Goal: Task Accomplishment & Management: Complete application form

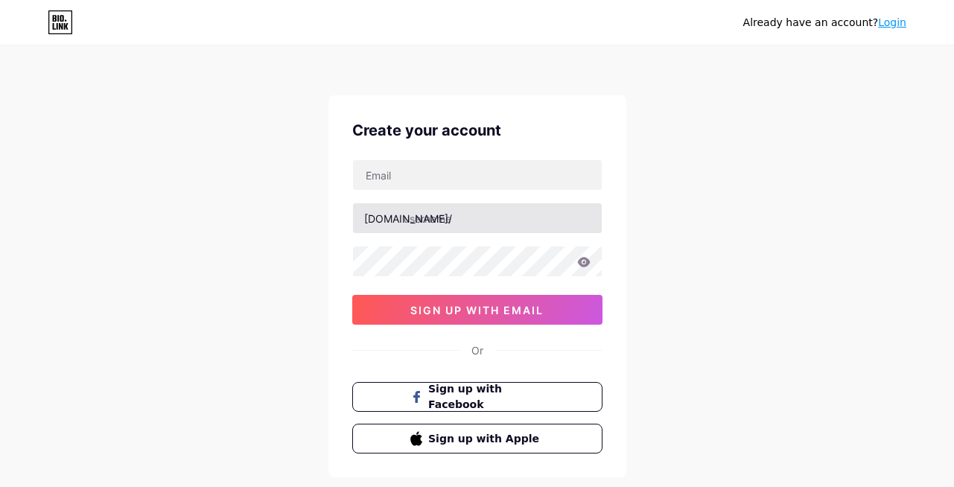
type input "[EMAIL_ADDRESS][DOMAIN_NAME]"
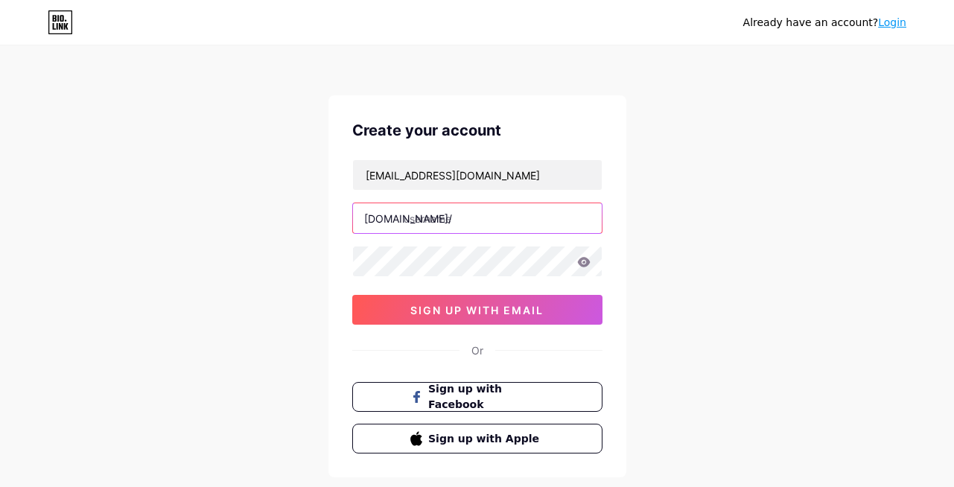
click at [455, 221] on input "text" at bounding box center [477, 218] width 249 height 30
type input "karysamuels"
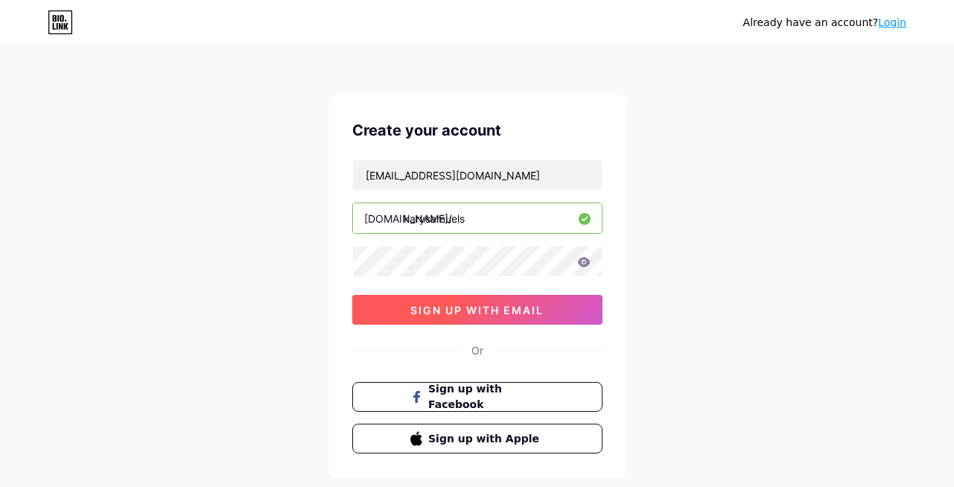
click at [469, 317] on button "sign up with email" at bounding box center [477, 310] width 250 height 30
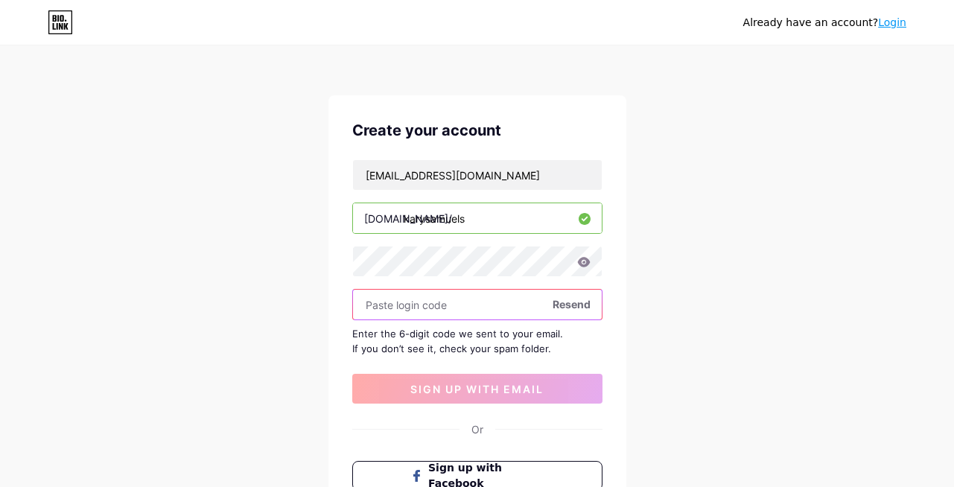
paste input "185157"
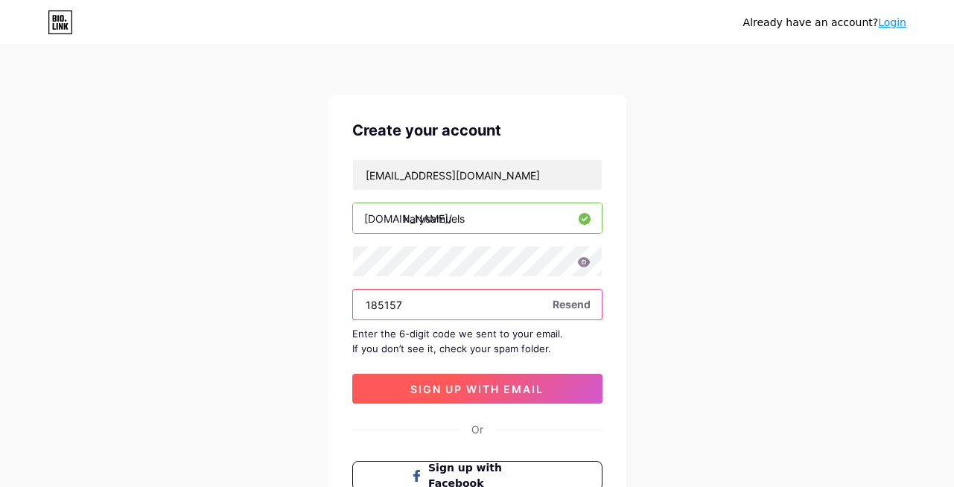
type input "185157"
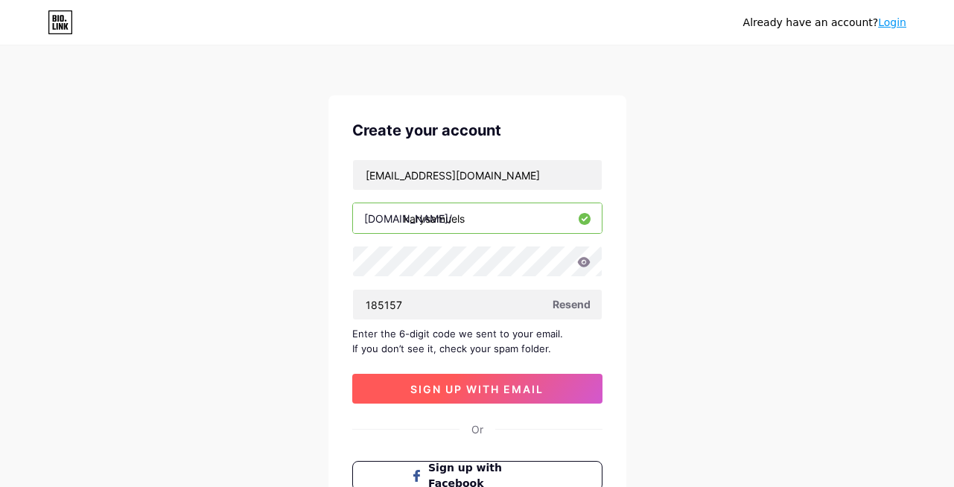
click at [440, 390] on span "sign up with email" at bounding box center [476, 389] width 133 height 13
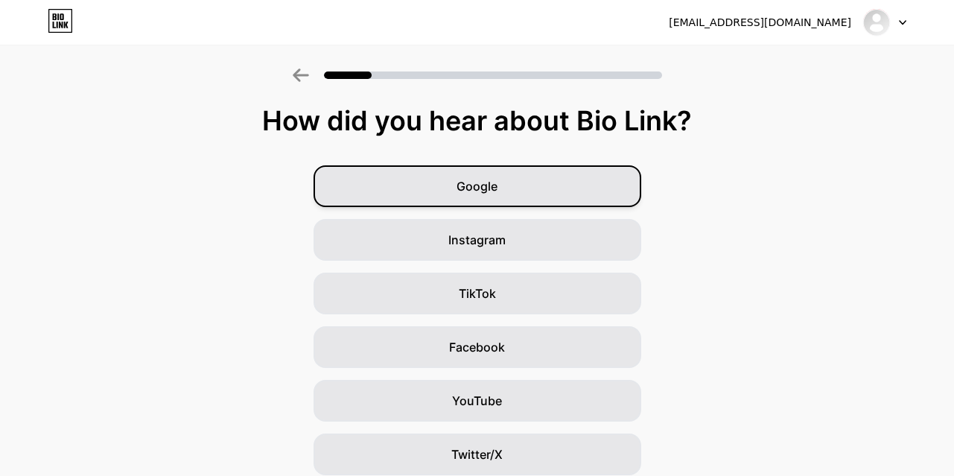
click at [498, 189] on span "Google" at bounding box center [477, 186] width 41 height 18
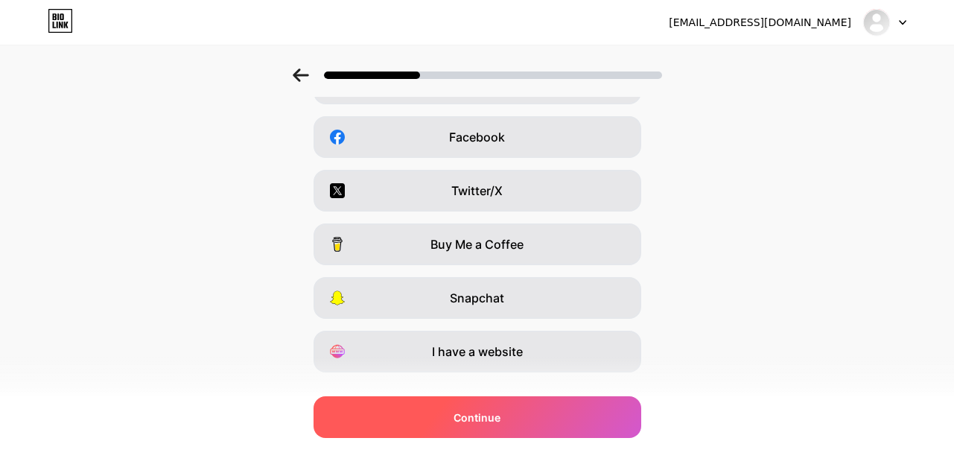
scroll to position [241, 0]
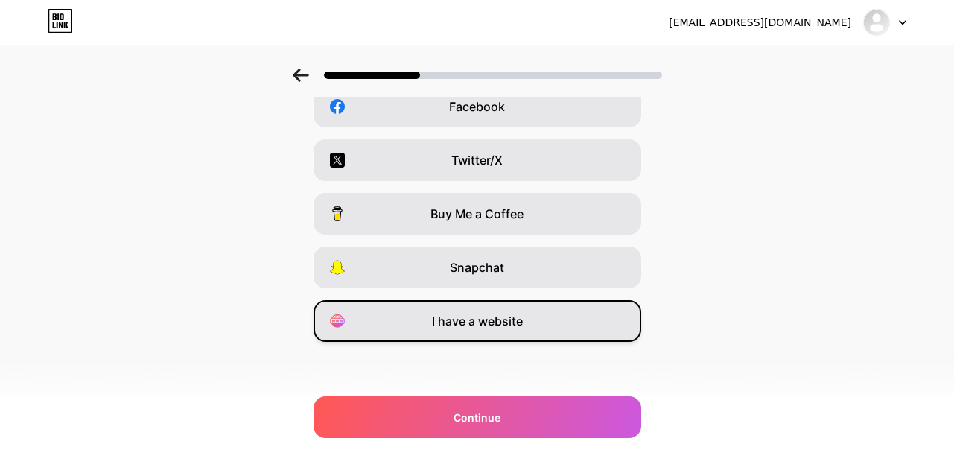
click at [489, 333] on div "I have a website" at bounding box center [478, 321] width 328 height 42
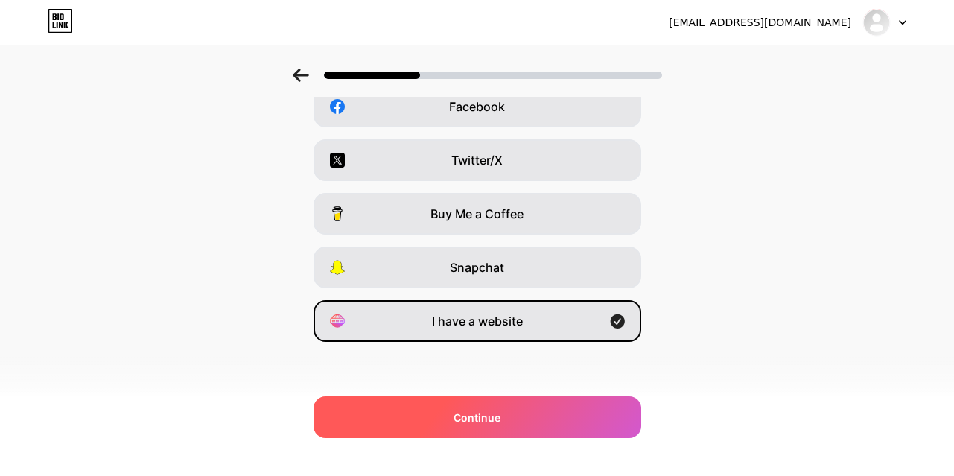
click at [492, 412] on span "Continue" at bounding box center [477, 418] width 47 height 16
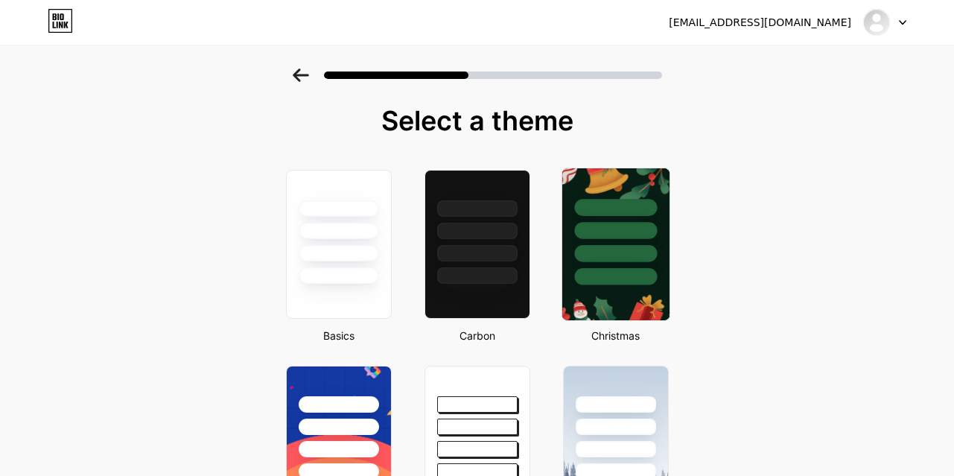
click at [644, 270] on div at bounding box center [615, 276] width 83 height 17
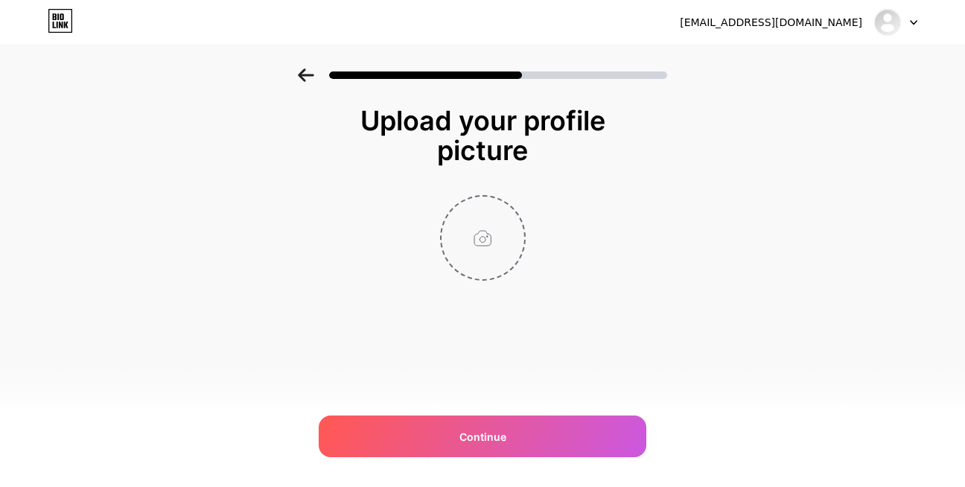
click at [506, 230] on input "file" at bounding box center [483, 238] width 83 height 83
type input "C:\fakepath\[PERSON_NAME].jpg"
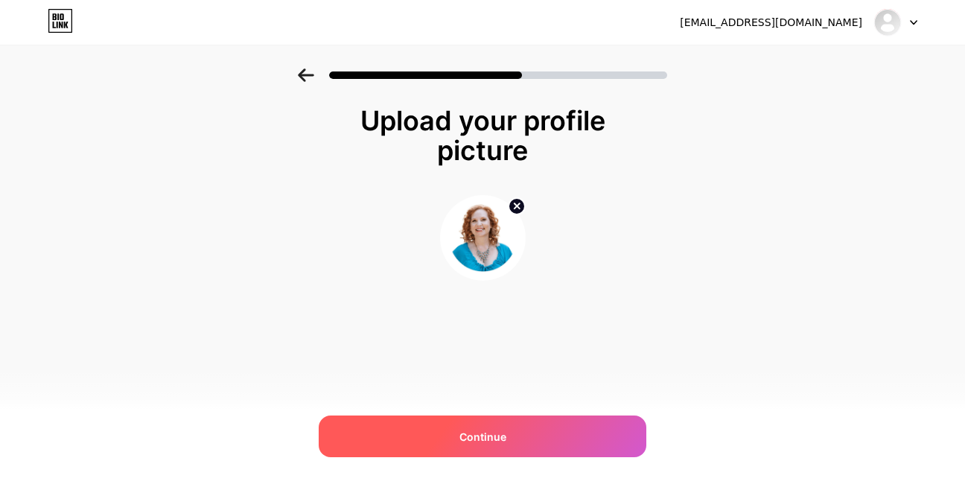
click at [489, 429] on span "Continue" at bounding box center [483, 437] width 47 height 16
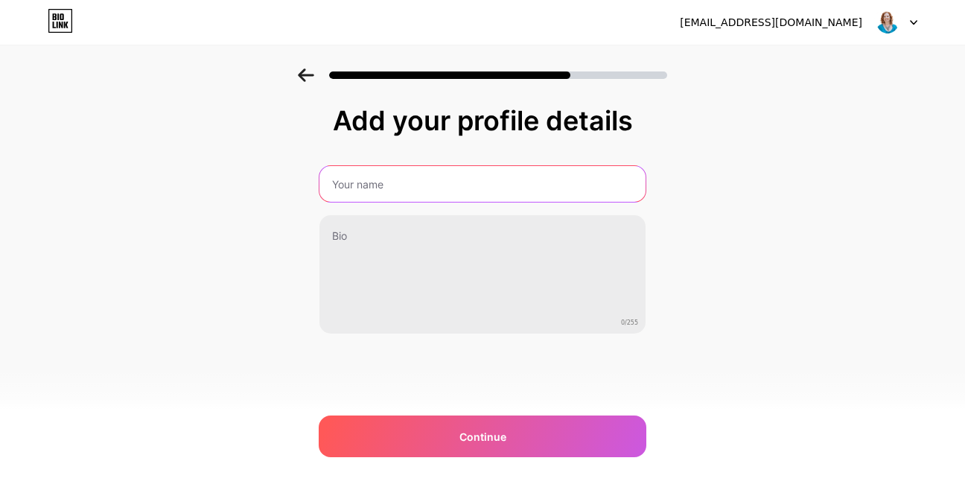
click at [355, 178] on input "text" at bounding box center [483, 184] width 326 height 36
type input "[PERSON_NAME]"
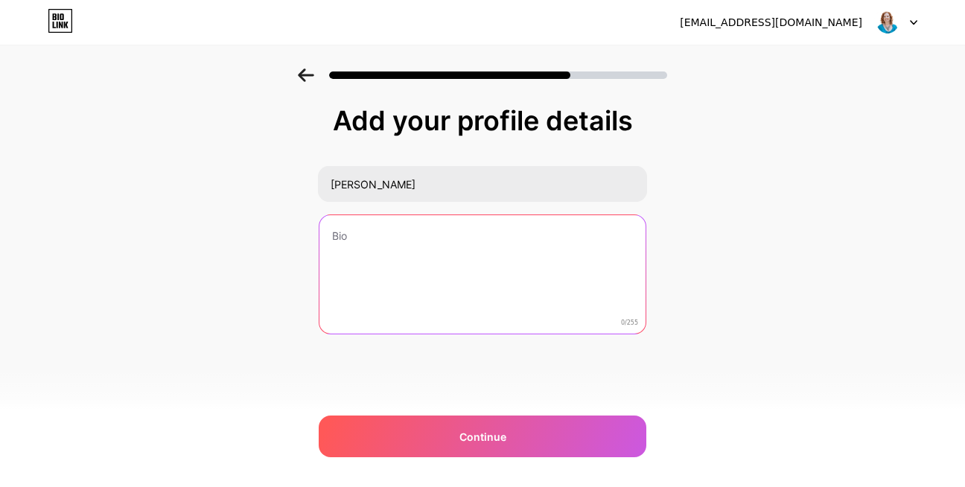
click at [398, 243] on textarea at bounding box center [483, 275] width 326 height 120
paste textarea "I am Enchanted Sky's founder, [PERSON_NAME]. With vivid designs that honour you…"
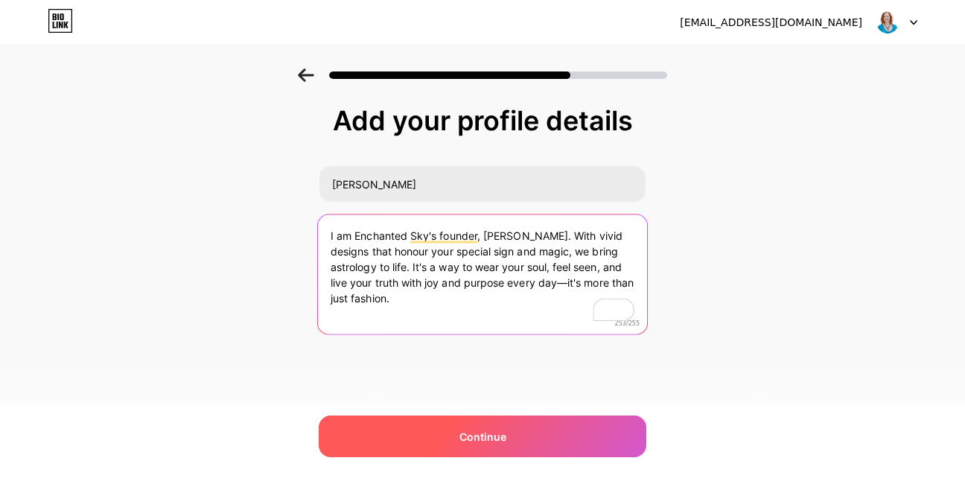
type textarea "I am Enchanted Sky's founder, [PERSON_NAME]. With vivid designs that honour you…"
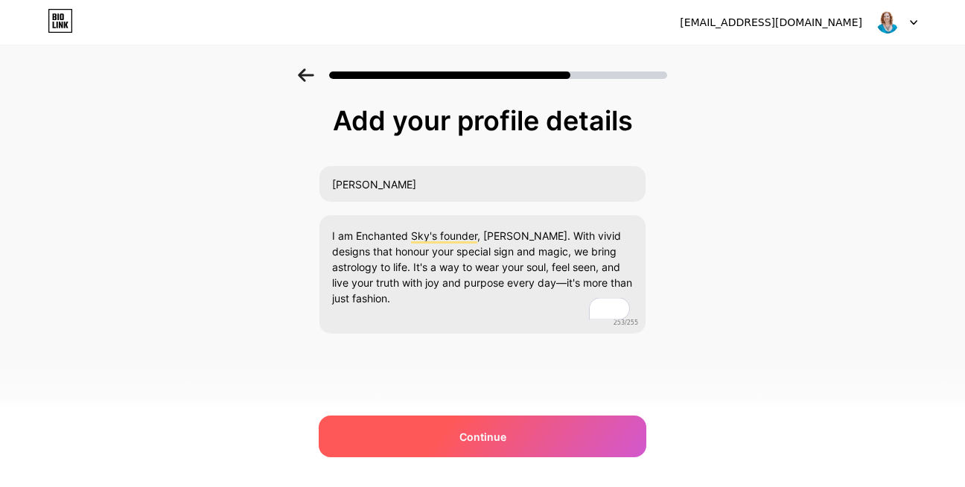
click at [463, 429] on span "Continue" at bounding box center [483, 437] width 47 height 16
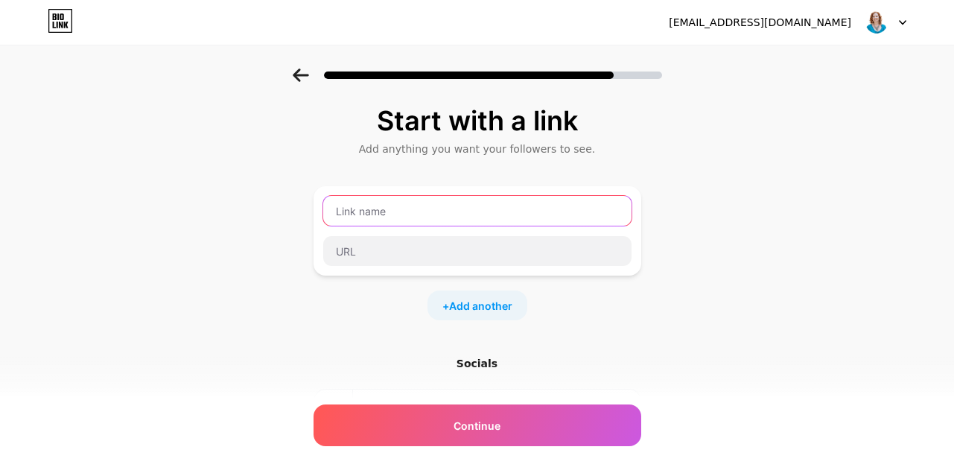
click at [370, 212] on input "text" at bounding box center [477, 211] width 308 height 30
type input "Website Url"
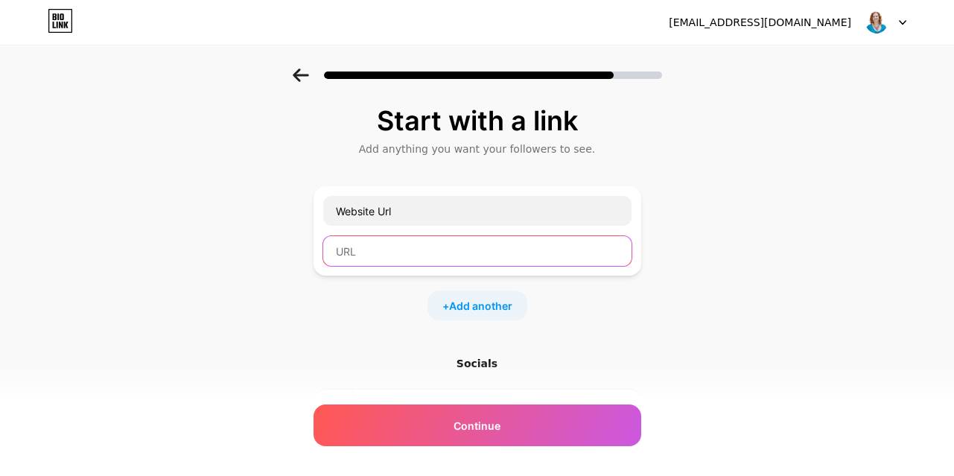
click at [364, 252] on input "text" at bounding box center [477, 251] width 308 height 30
paste input "[URL][DOMAIN_NAME]"
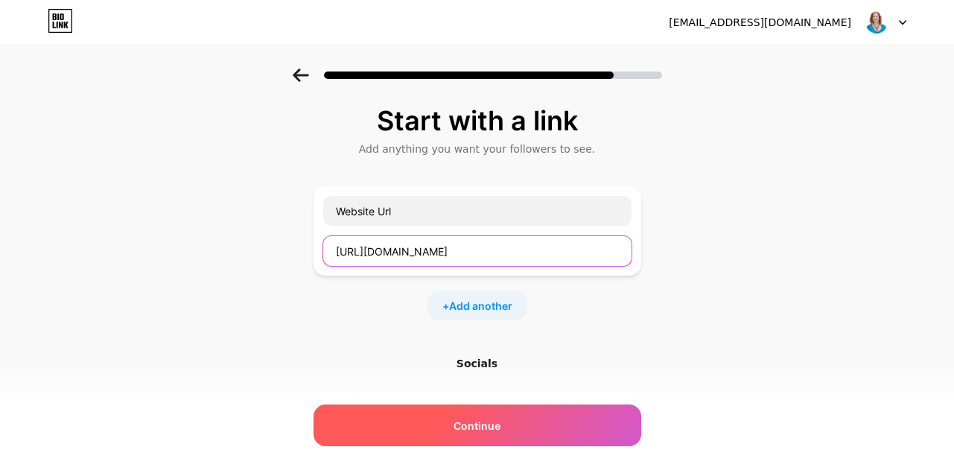
type input "[URL][DOMAIN_NAME]"
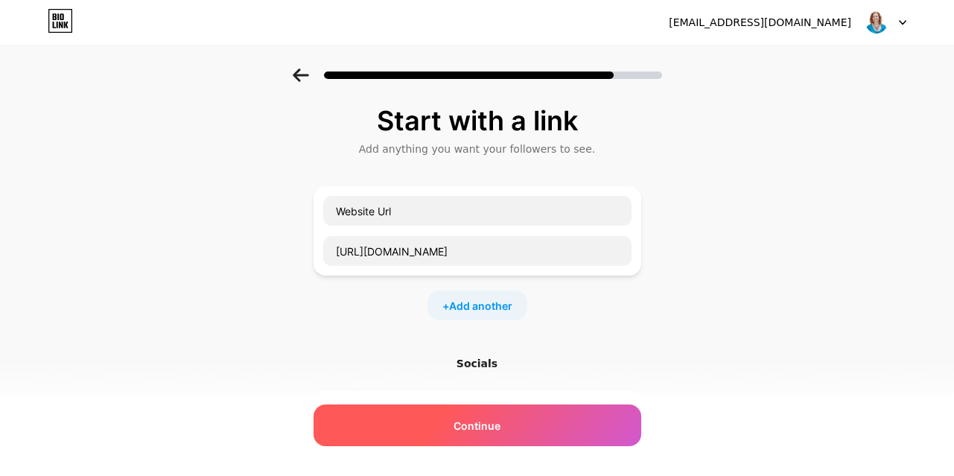
click at [481, 424] on span "Continue" at bounding box center [477, 426] width 47 height 16
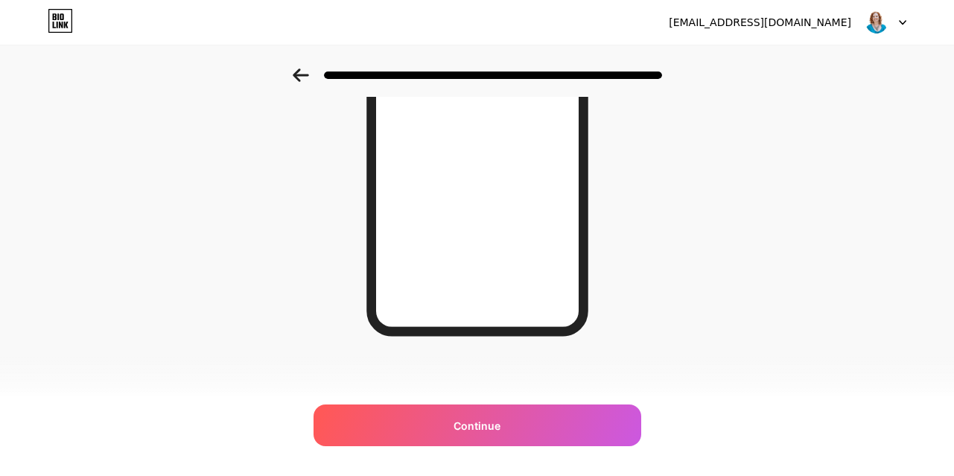
scroll to position [273, 0]
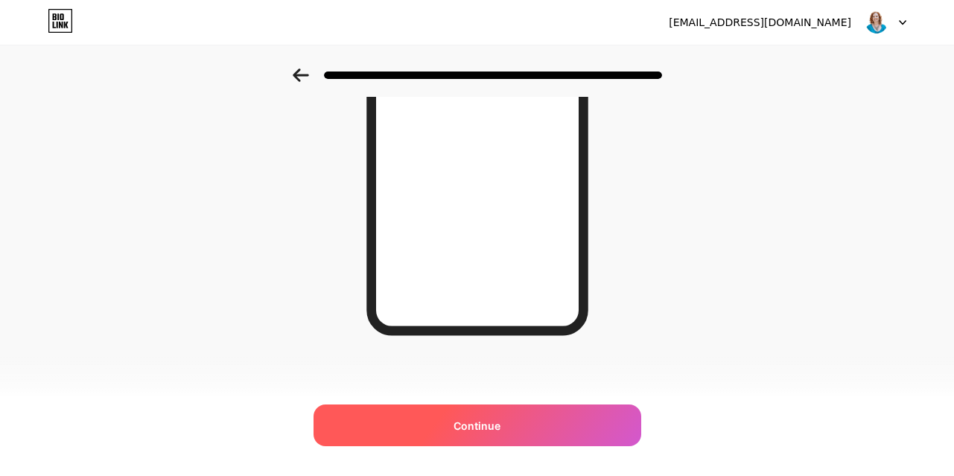
click at [486, 422] on span "Continue" at bounding box center [477, 426] width 47 height 16
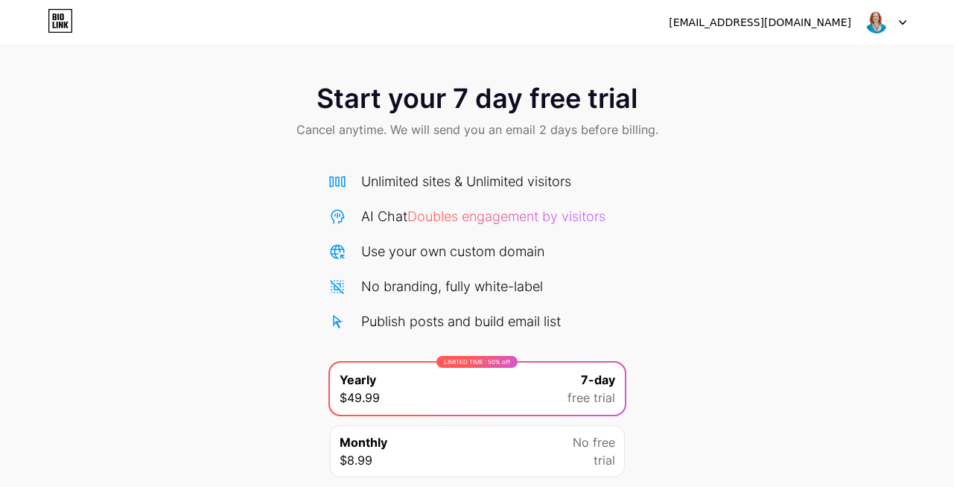
click at [54, 22] on icon at bounding box center [60, 21] width 25 height 24
click at [903, 23] on icon at bounding box center [903, 23] width 6 height 4
click at [790, 24] on div "[EMAIL_ADDRESS][DOMAIN_NAME]" at bounding box center [760, 23] width 183 height 16
click at [881, 24] on img at bounding box center [877, 22] width 28 height 28
click at [881, 23] on img at bounding box center [877, 22] width 28 height 28
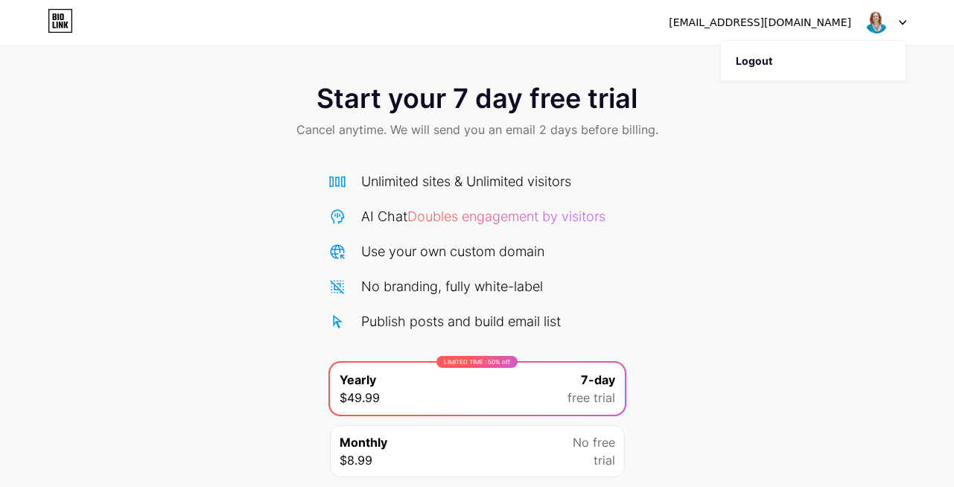
click at [881, 23] on img at bounding box center [877, 22] width 28 height 28
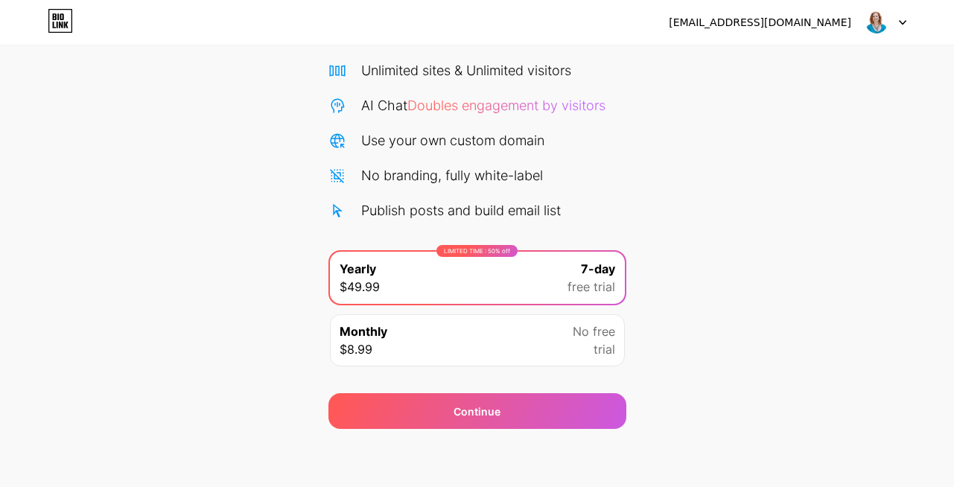
scroll to position [112, 0]
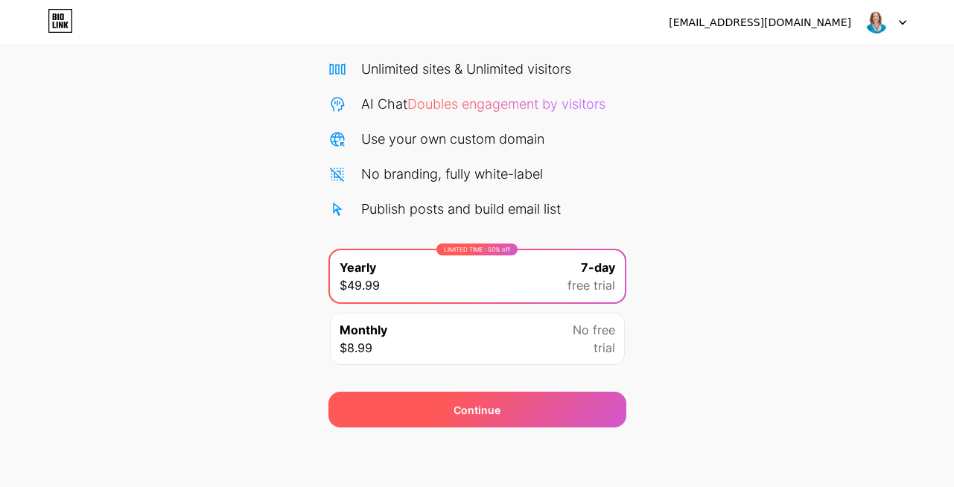
click at [400, 414] on div "Continue" at bounding box center [478, 410] width 298 height 36
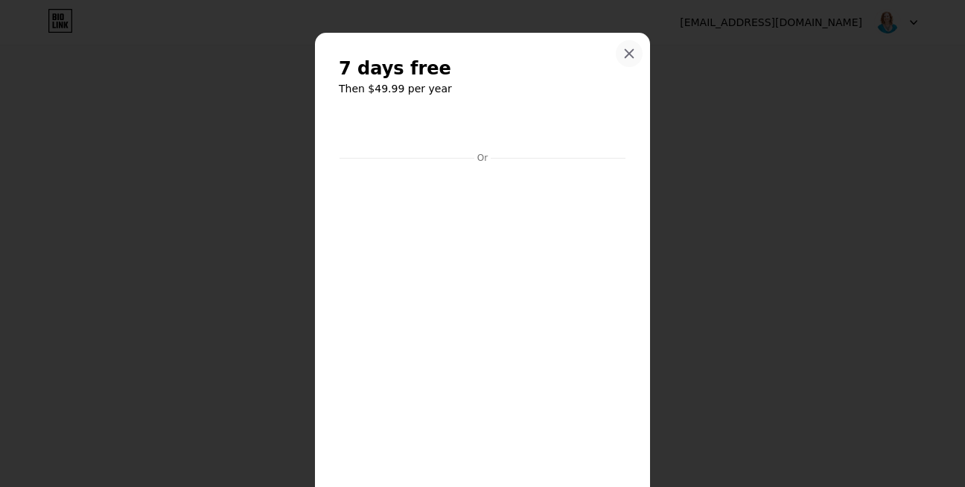
click at [624, 51] on icon at bounding box center [630, 54] width 12 height 12
